Goal: Transaction & Acquisition: Purchase product/service

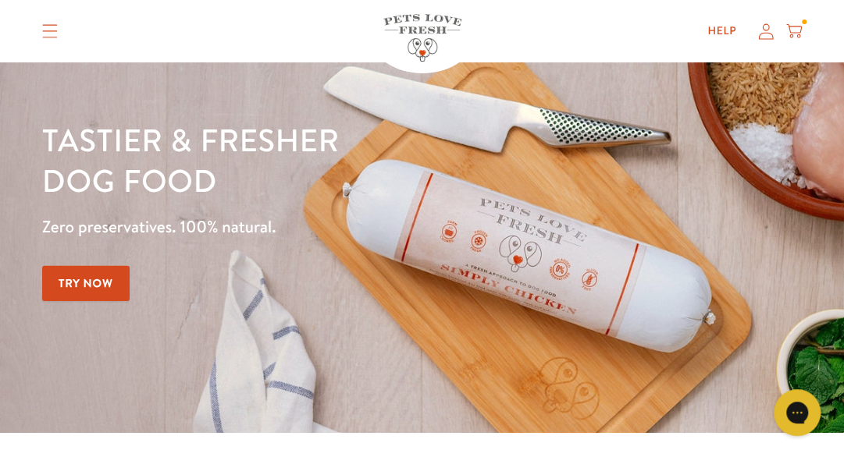
scroll to position [84, 0]
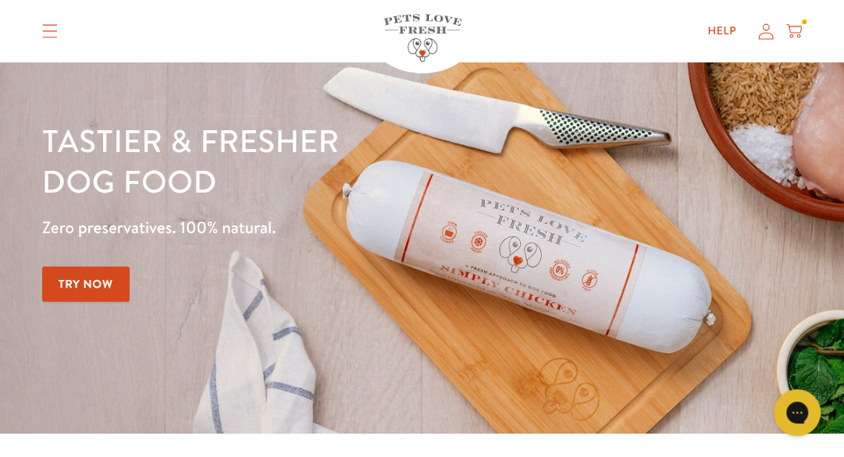
click at [112, 284] on link "Try Now" at bounding box center [85, 284] width 87 height 35
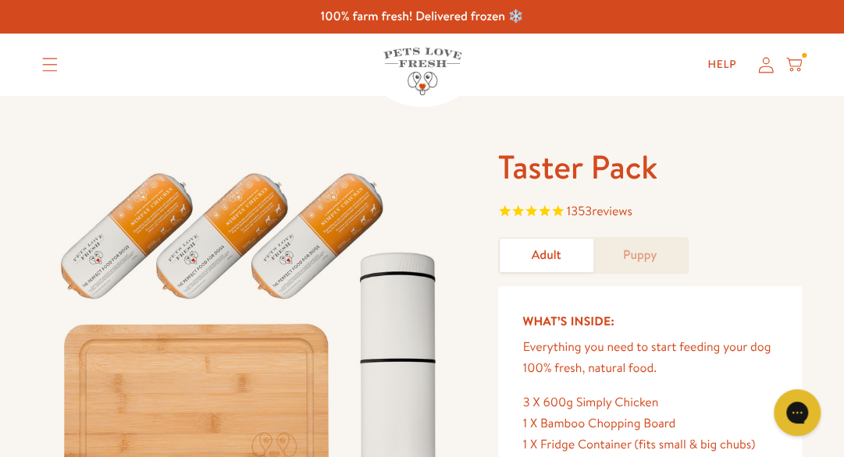
click at [787, 71] on icon at bounding box center [794, 64] width 16 height 17
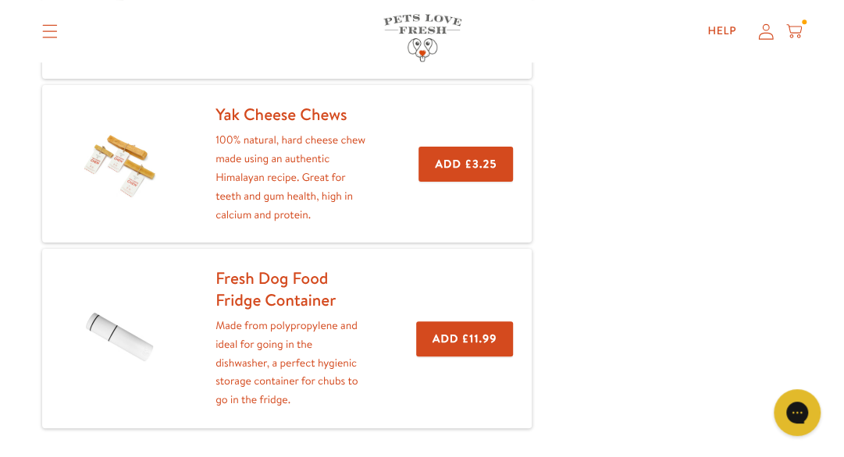
scroll to position [531, 0]
click at [450, 157] on button "Add £3.25" at bounding box center [465, 164] width 94 height 35
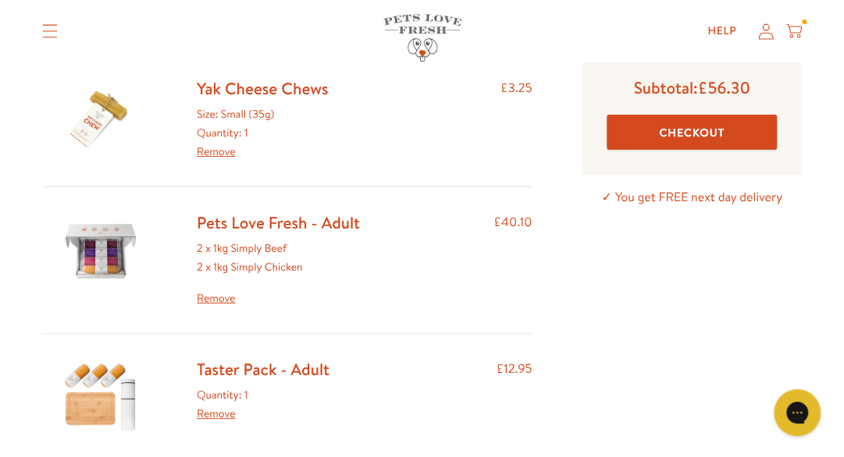
scroll to position [123, 0]
click at [239, 133] on div "Size: Small (35g) Quantity: 1 Remove" at bounding box center [262, 133] width 131 height 55
click at [287, 84] on link "Yak Cheese Chews" at bounding box center [262, 89] width 131 height 23
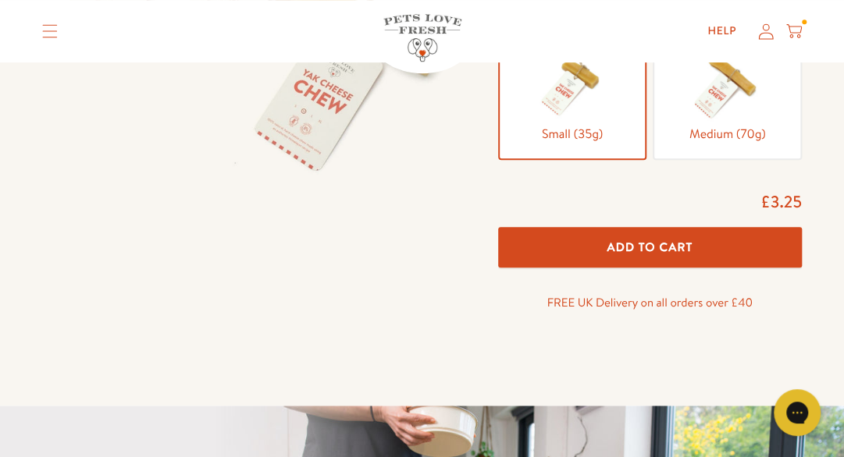
scroll to position [364, 0]
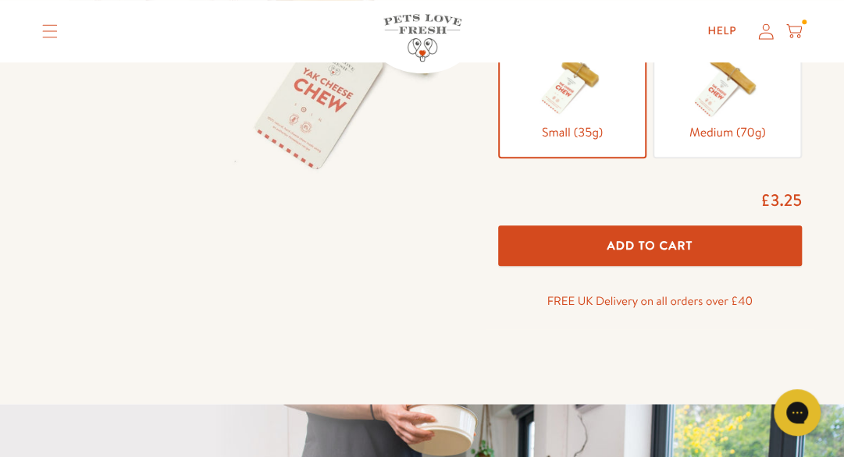
click at [655, 241] on span "Add To Cart" at bounding box center [649, 245] width 86 height 16
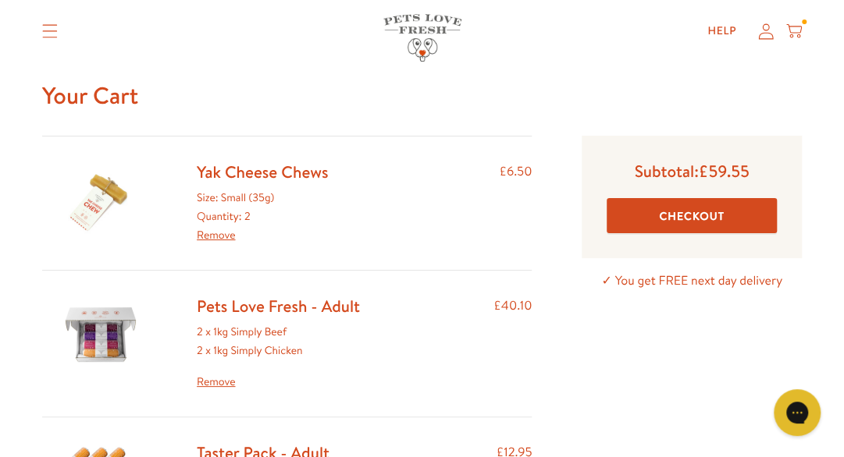
scroll to position [40, 0]
click at [700, 211] on button "Checkout" at bounding box center [691, 216] width 170 height 35
